Goal: Information Seeking & Learning: Learn about a topic

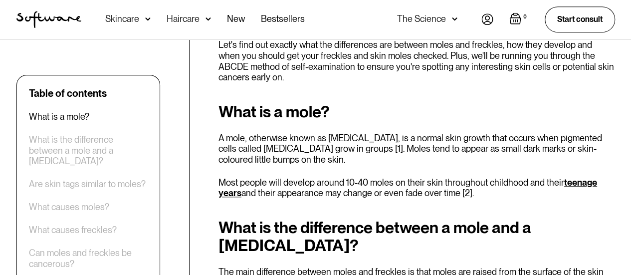
scroll to position [411, 0]
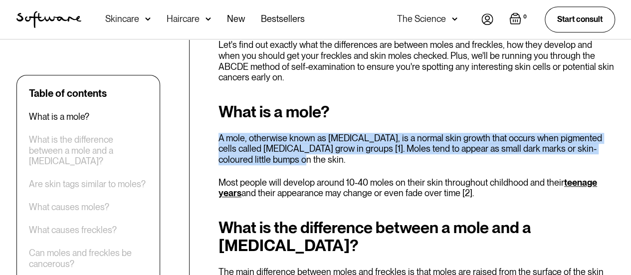
drag, startPoint x: 216, startPoint y: 137, endPoint x: 310, endPoint y: 155, distance: 96.4
copy p "A mole, otherwise known as [MEDICAL_DATA], is a normal skin growth that occurs …"
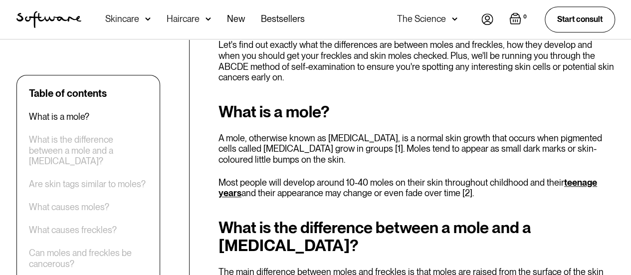
click at [467, 38] on nav "Acne Ageing Pigmentation Everyday care Hair Loss Learn Skincare Custom Formulas…" at bounding box center [281, 19] width 400 height 39
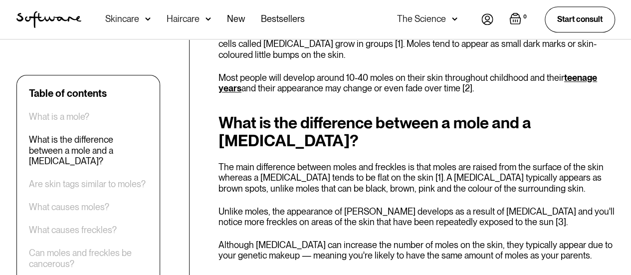
click at [438, 206] on p "Unlike moles, the appearance of [PERSON_NAME] develops as a result of [MEDICAL_…" at bounding box center [417, 216] width 397 height 21
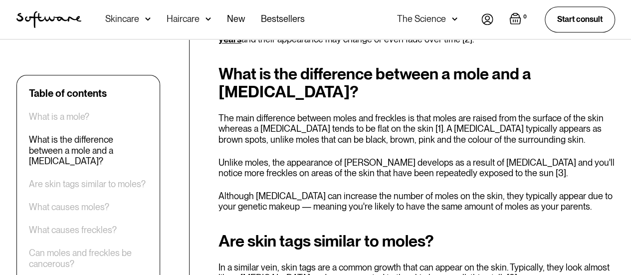
scroll to position [566, 0]
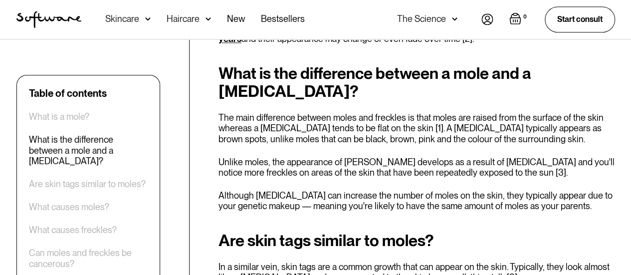
click at [477, 81] on h2 "What is the difference between a mole and a [MEDICAL_DATA]?" at bounding box center [417, 82] width 397 height 36
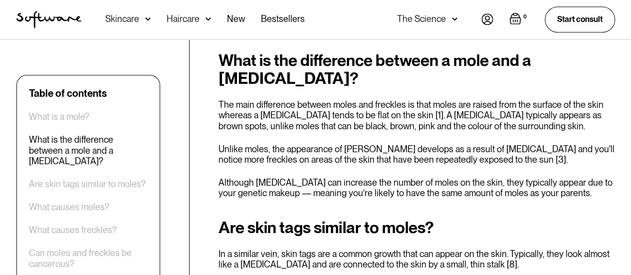
scroll to position [581, 0]
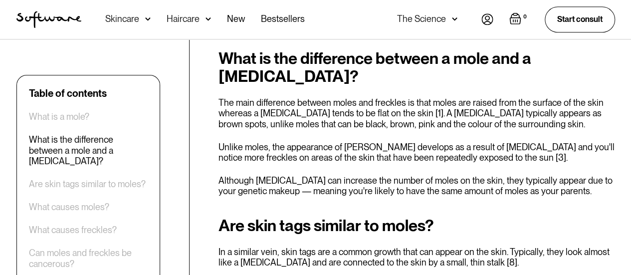
click at [477, 97] on p "The main difference between moles and freckles is that moles are raised from th…" at bounding box center [417, 113] width 397 height 32
click at [478, 103] on p "The main difference between moles and freckles is that moles are raised from th…" at bounding box center [417, 113] width 397 height 32
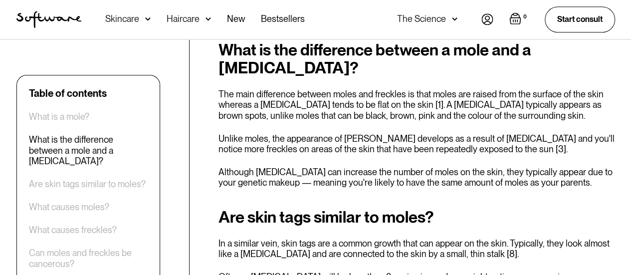
scroll to position [591, 0]
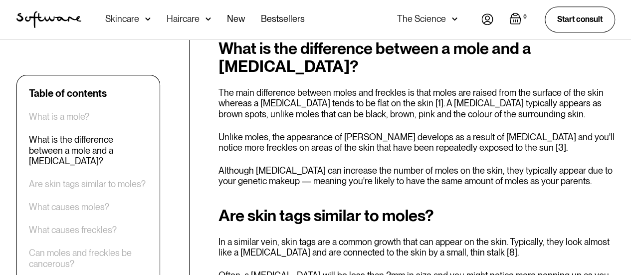
click at [478, 103] on div "What is the difference between a mole and a [MEDICAL_DATA]? The main difference…" at bounding box center [417, 112] width 397 height 147
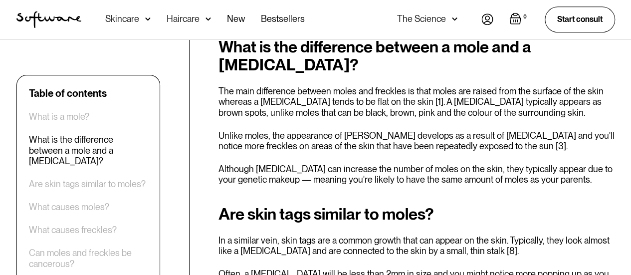
scroll to position [594, 0]
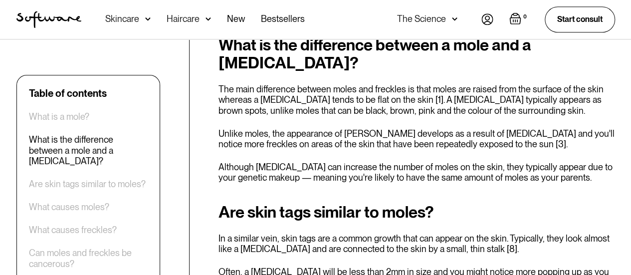
click at [425, 84] on p "The main difference between moles and freckles is that moles are raised from th…" at bounding box center [417, 100] width 397 height 32
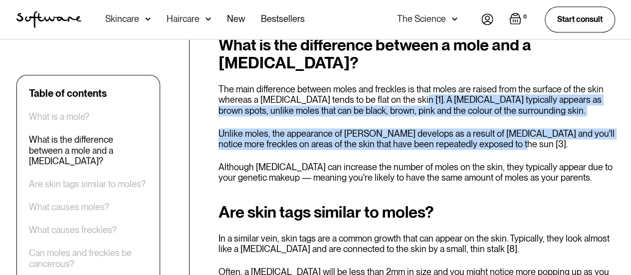
drag, startPoint x: 400, startPoint y: 81, endPoint x: 502, endPoint y: 125, distance: 110.7
click at [502, 125] on div "What is the difference between a mole and a [MEDICAL_DATA]? The main difference…" at bounding box center [417, 109] width 397 height 147
copy div "A [MEDICAL_DATA] typically appears as brown spots, unlike moles that can be bla…"
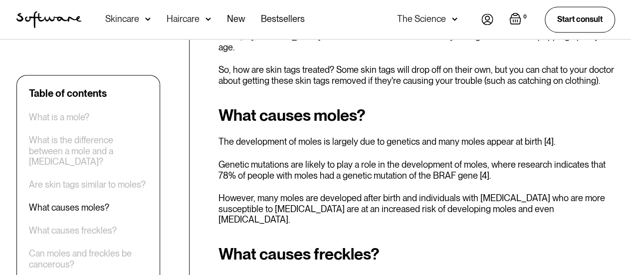
click at [419, 192] on p "However, many moles are developed after birth and individuals with [MEDICAL_DAT…" at bounding box center [417, 208] width 397 height 32
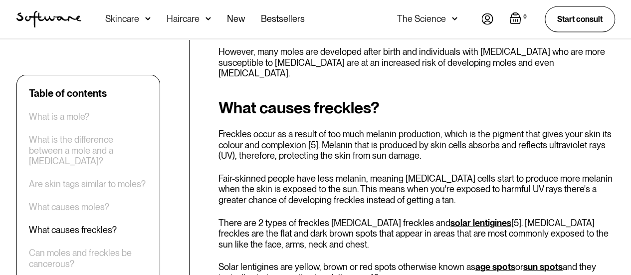
scroll to position [976, 0]
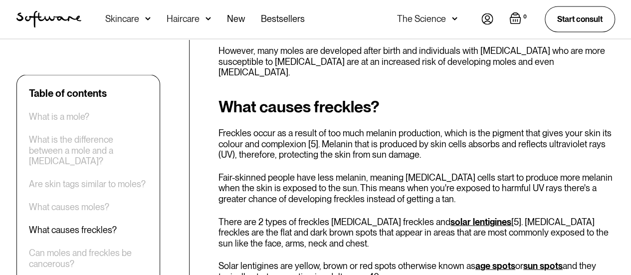
click at [451, 217] on link "solar lentigines" at bounding box center [481, 222] width 61 height 10
